Goal: Task Accomplishment & Management: Manage account settings

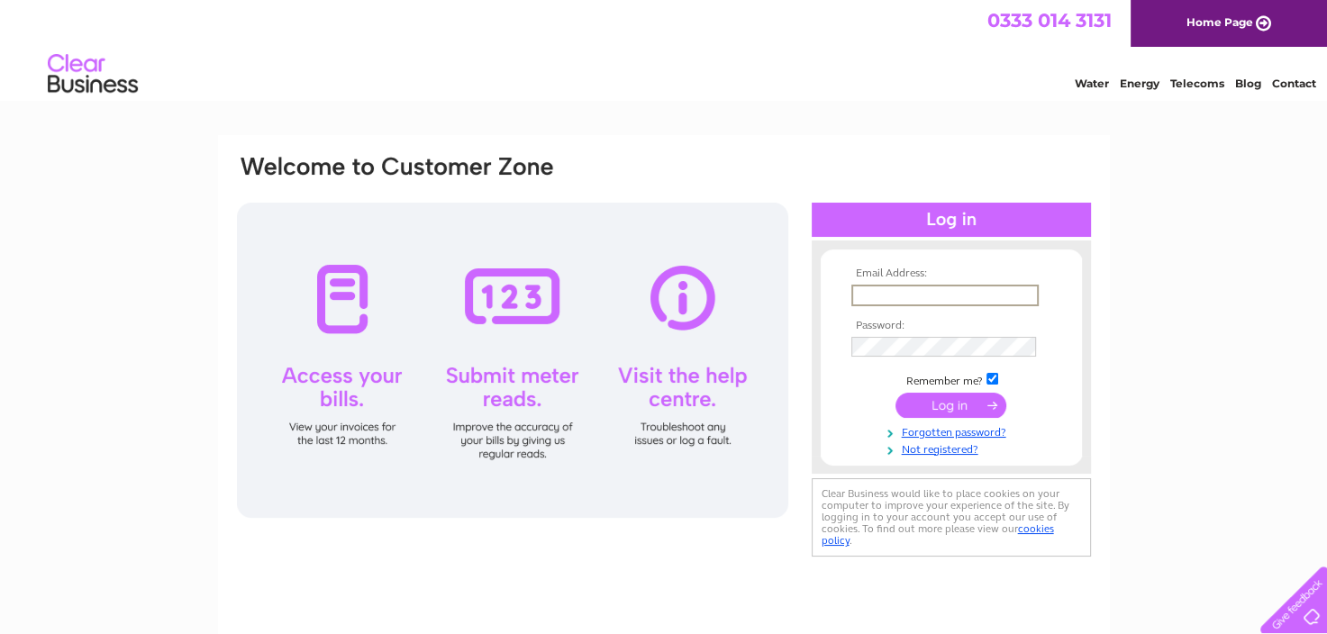
click at [936, 293] on input "text" at bounding box center [944, 296] width 187 height 22
type input "M"
type input "margaret.gibney@key.org.uk"
click at [895, 392] on input "submit" at bounding box center [950, 404] width 111 height 25
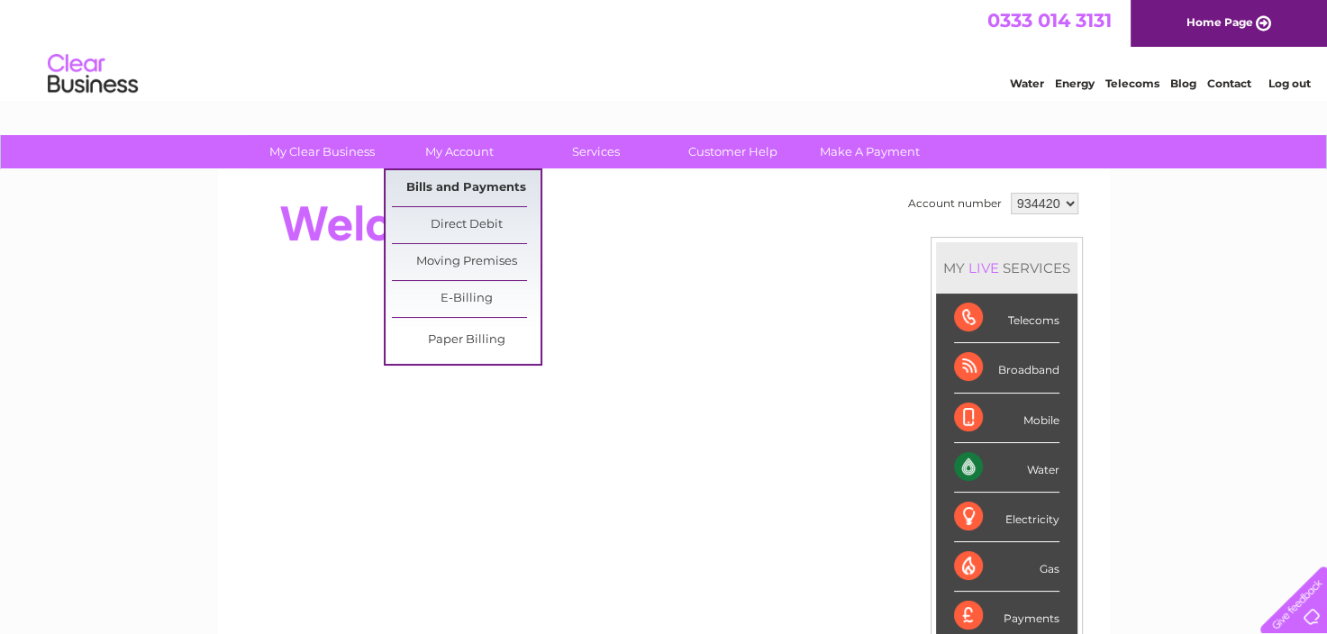
click at [455, 177] on link "Bills and Payments" at bounding box center [466, 188] width 149 height 36
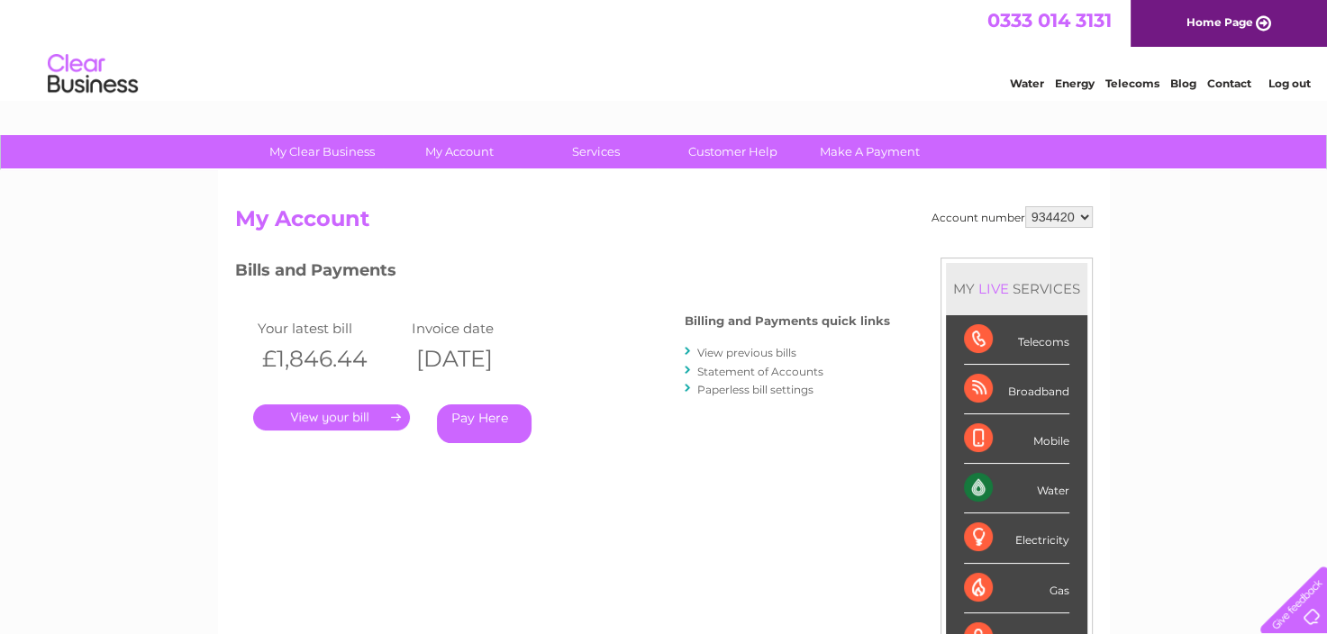
click at [357, 424] on link "." at bounding box center [331, 417] width 157 height 26
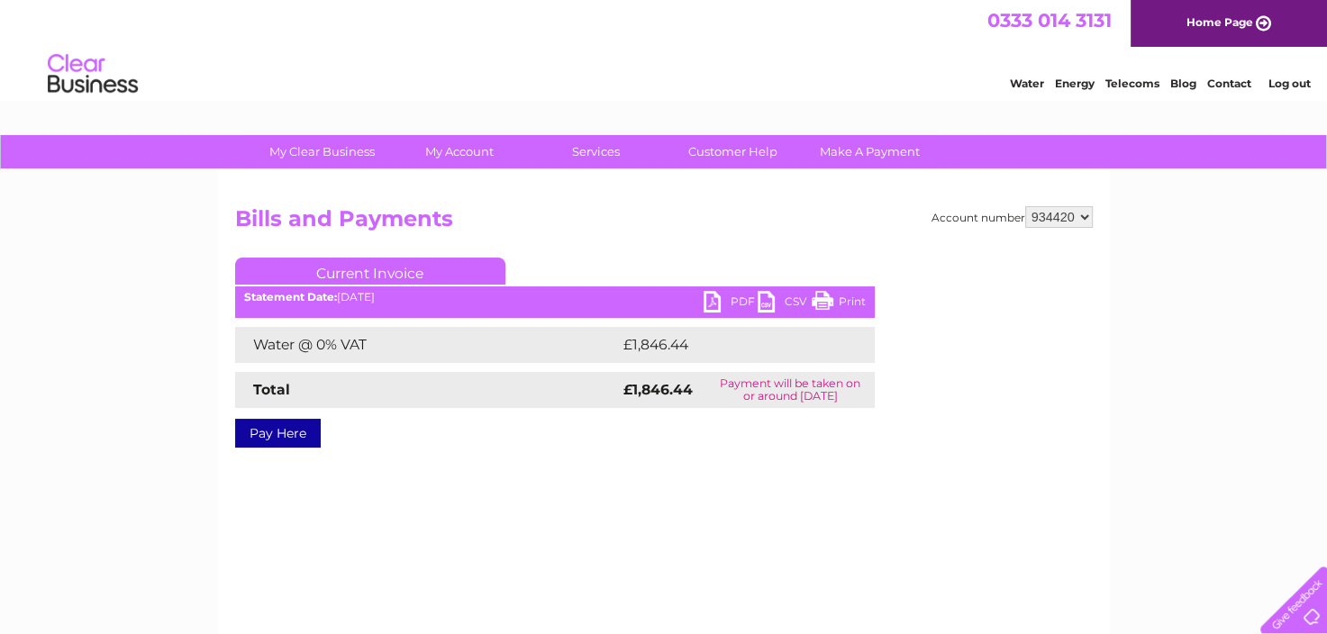
click at [739, 305] on link "PDF" at bounding box center [731, 304] width 54 height 26
